Goal: Task Accomplishment & Management: Manage account settings

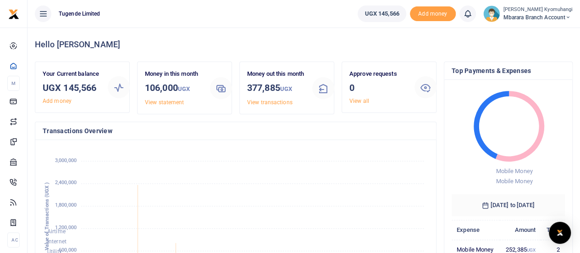
scroll to position [7, 7]
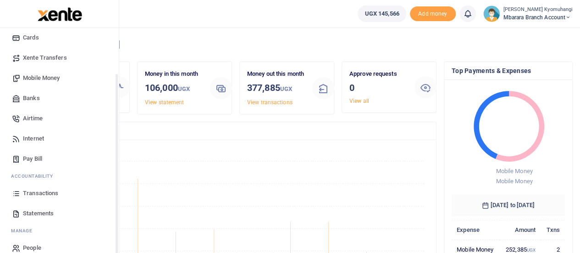
scroll to position [74, 0]
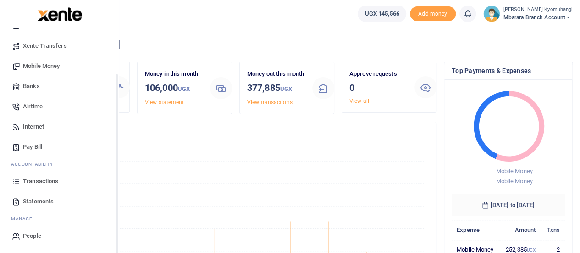
drag, startPoint x: 116, startPoint y: 91, endPoint x: 105, endPoint y: 163, distance: 72.9
click at [105, 163] on div "Start Dashboard M ake Payments Cards Xente Transfers Mobile Money Banks Airtime…" at bounding box center [59, 154] width 119 height 253
click at [40, 200] on span "Statements" at bounding box center [38, 201] width 31 height 9
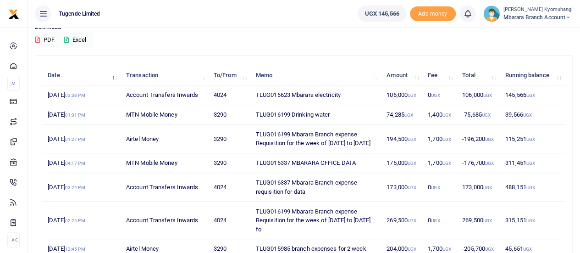
scroll to position [82, 0]
